Goal: Obtain resource: Obtain resource

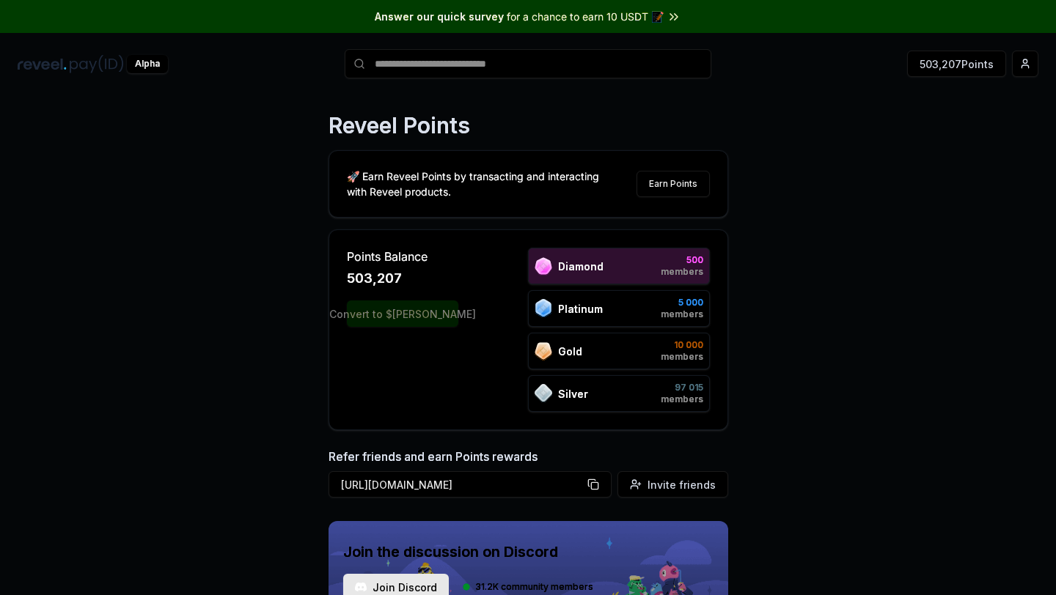
click at [315, 151] on div "Reveel Points 🚀 Earn Reveel Points by transacting and interacting with Reveel p…" at bounding box center [528, 360] width 1056 height 554
click at [299, 45] on div "Alpha 506,087 Points" at bounding box center [528, 64] width 1056 height 38
click at [335, 49] on div "Alpha 506,087 Points" at bounding box center [528, 64] width 1056 height 38
drag, startPoint x: 349, startPoint y: 273, endPoint x: 417, endPoint y: 273, distance: 68.2
click at [417, 273] on div "506,097" at bounding box center [402, 278] width 111 height 21
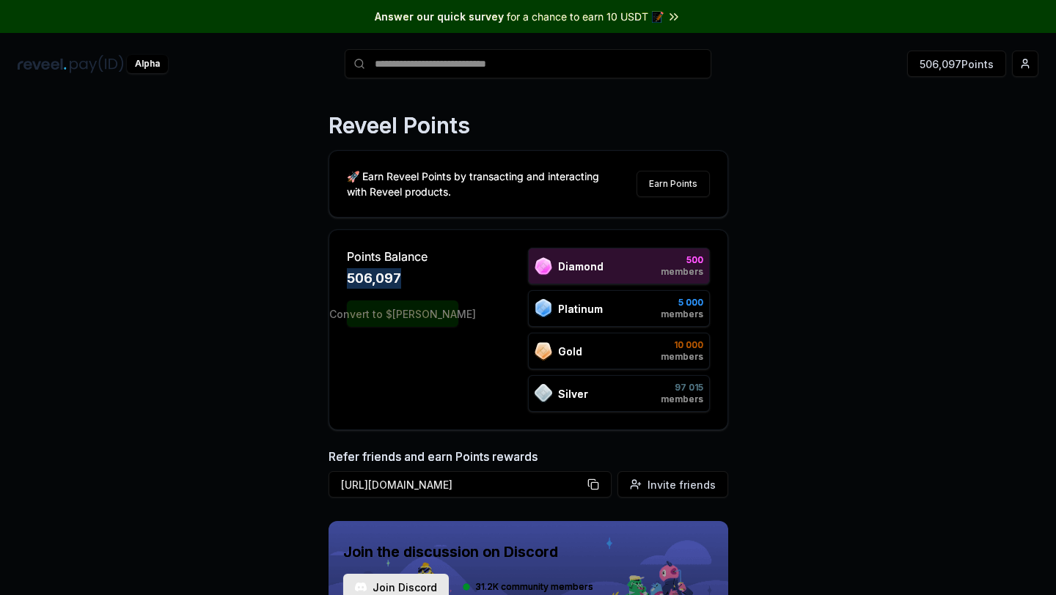
click at [417, 273] on div "506,097" at bounding box center [402, 278] width 111 height 21
click at [319, 131] on div "Reveel Points 🚀 Earn Reveel Points by transacting and interacting with Reveel p…" at bounding box center [528, 360] width 1056 height 554
click at [342, 10] on div "Answer our quick survey for a chance to earn 10 USDT 📝" at bounding box center [528, 16] width 1056 height 33
